Goal: Information Seeking & Learning: Understand process/instructions

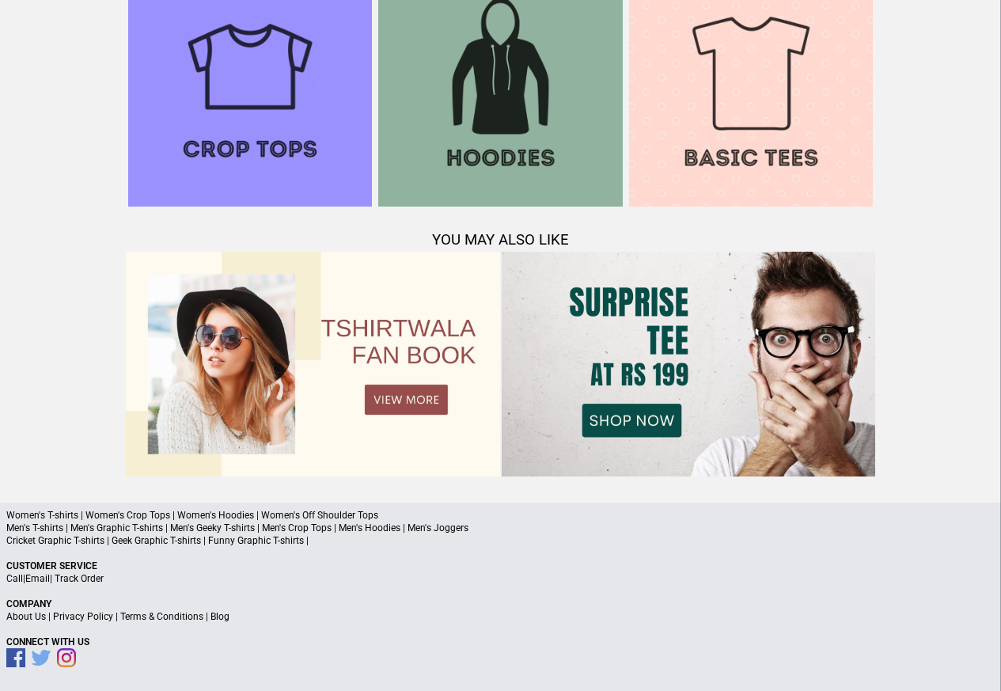
scroll to position [1660, 0]
click at [161, 613] on link "Terms & Conditions" at bounding box center [161, 615] width 83 height 11
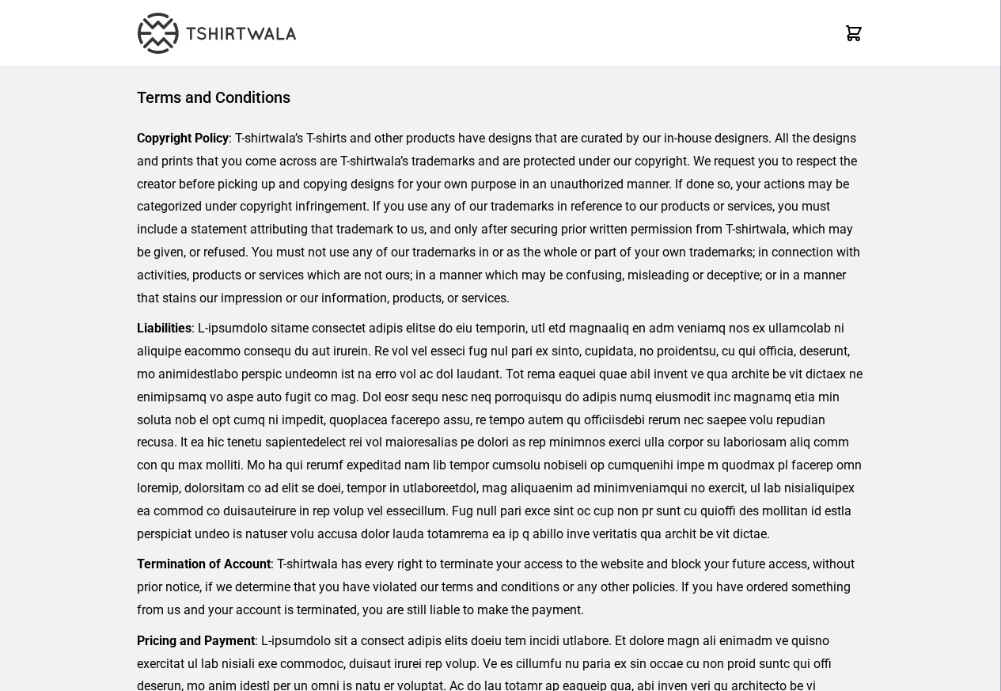
scroll to position [364, 0]
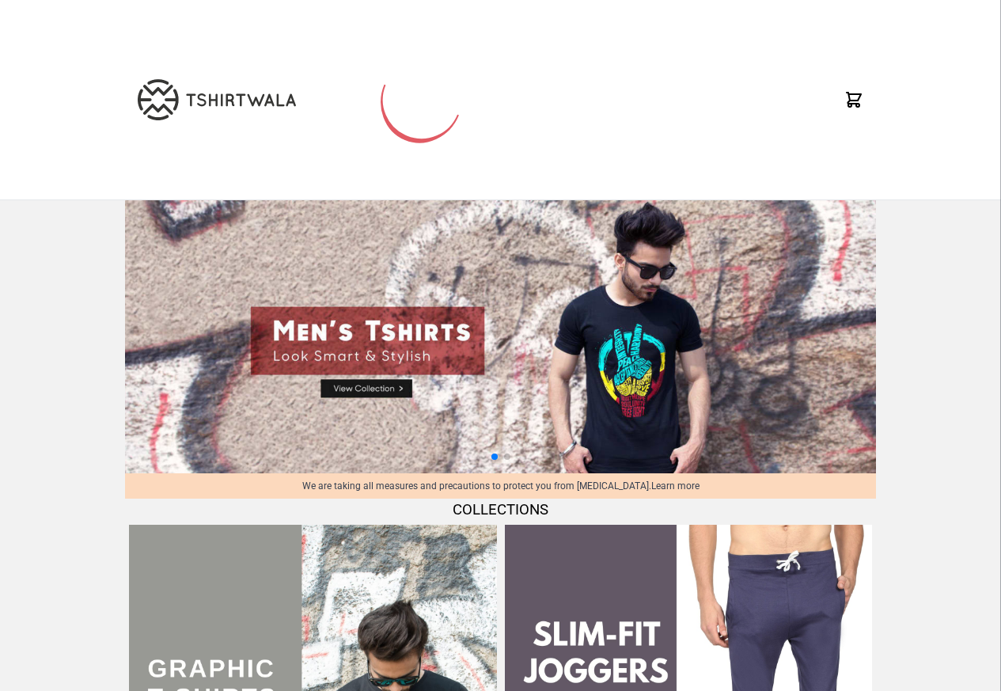
scroll to position [1660, 0]
